Goal: Information Seeking & Learning: Learn about a topic

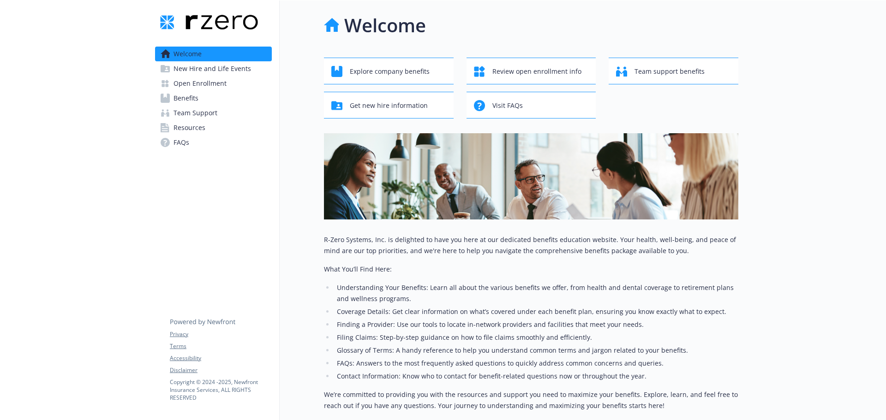
click at [524, 341] on li "Filing Claims: Step-by-step guidance on how to file claims smoothly and efficie…" at bounding box center [536, 337] width 404 height 11
click at [210, 72] on span "New Hire and Life Events" at bounding box center [213, 68] width 78 height 15
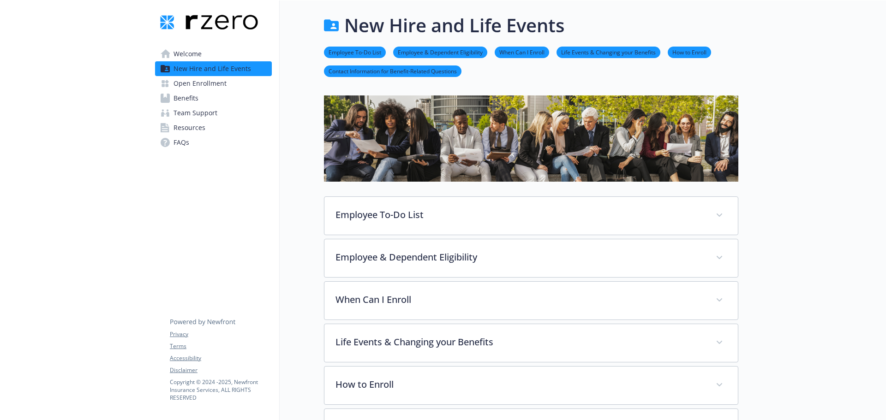
click at [69, 55] on div at bounding box center [74, 257] width 148 height 514
